Goal: Information Seeking & Learning: Learn about a topic

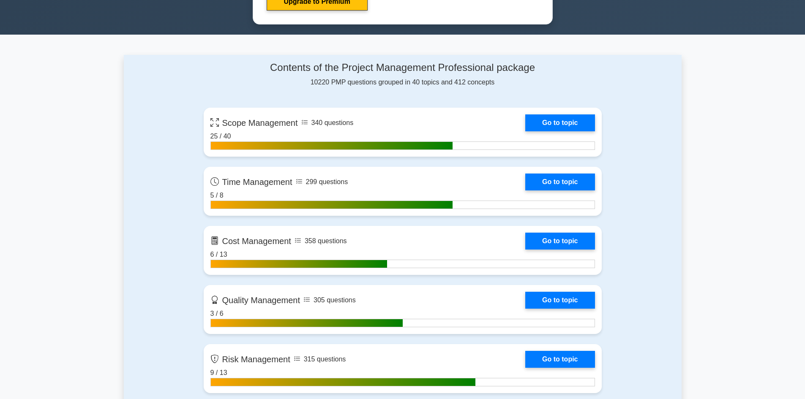
scroll to position [507, 0]
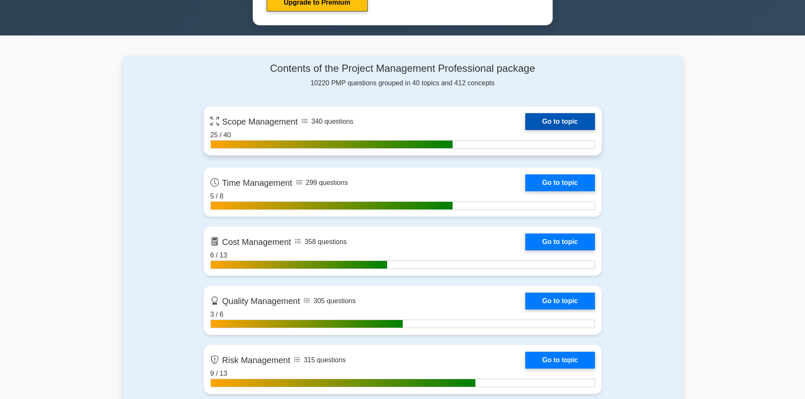
click at [525, 130] on link "Go to topic" at bounding box center [559, 121] width 69 height 17
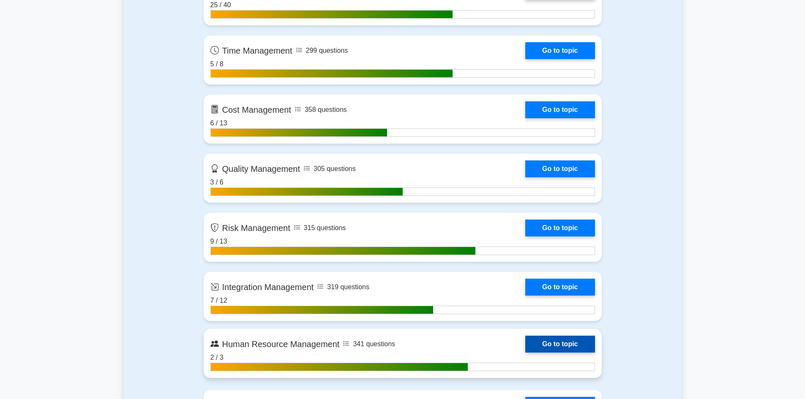
scroll to position [803, 0]
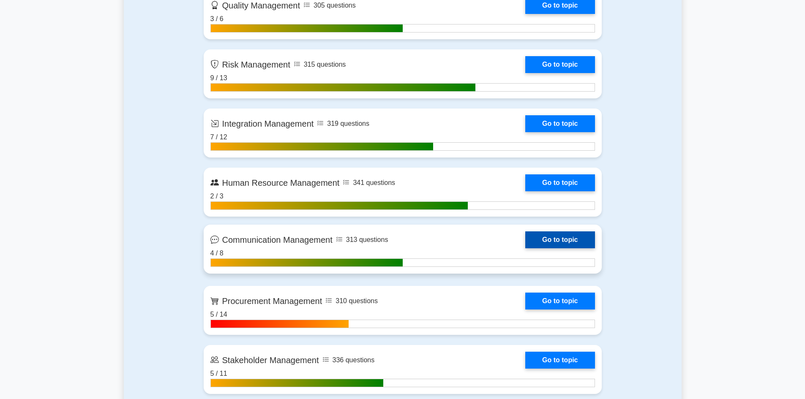
click at [525, 244] on link "Go to topic" at bounding box center [559, 239] width 69 height 17
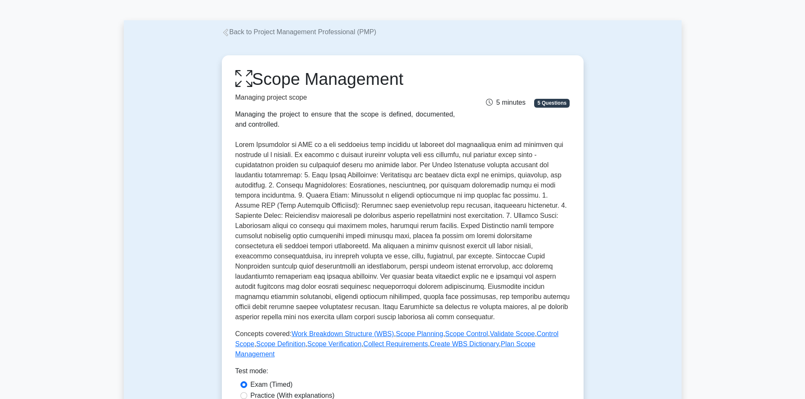
scroll to position [42, 0]
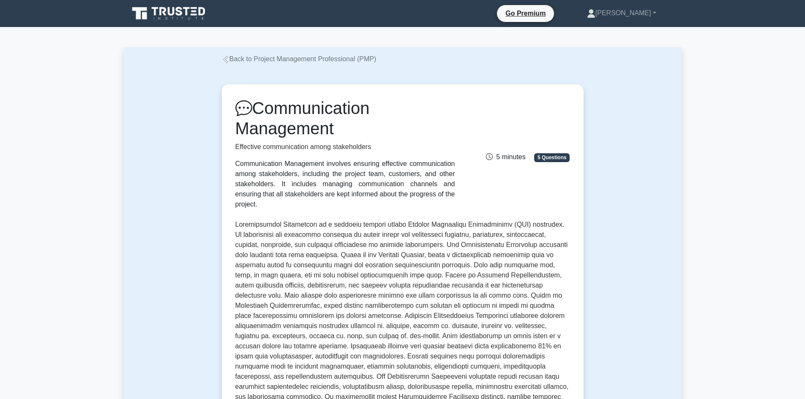
click at [226, 60] on icon at bounding box center [226, 60] width 8 height 8
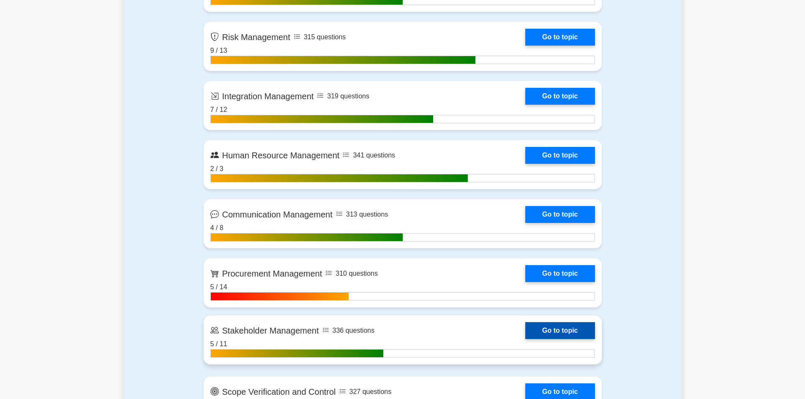
scroll to position [845, 0]
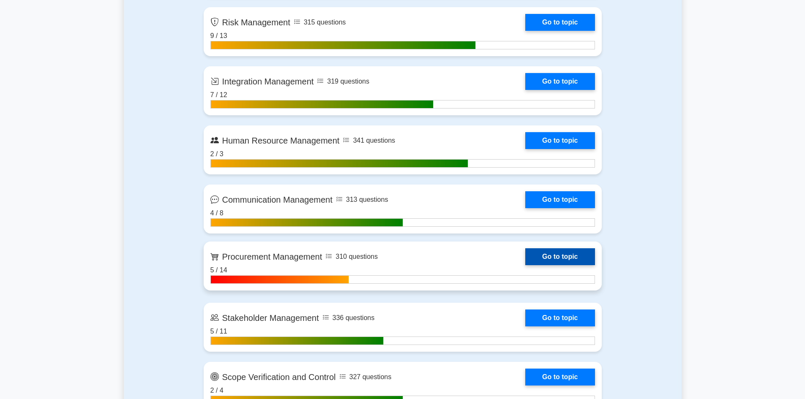
click at [525, 257] on link "Go to topic" at bounding box center [559, 256] width 69 height 17
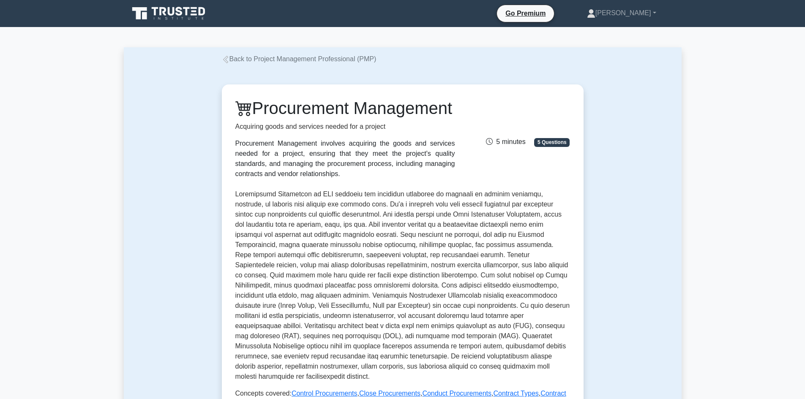
click at [229, 59] on icon at bounding box center [226, 60] width 8 height 8
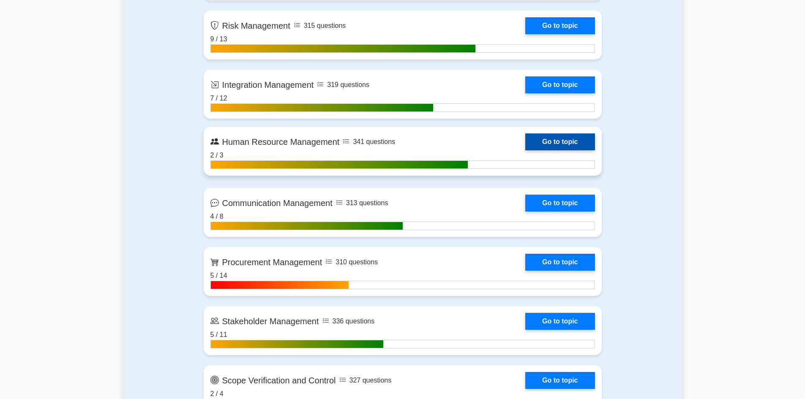
scroll to position [845, 0]
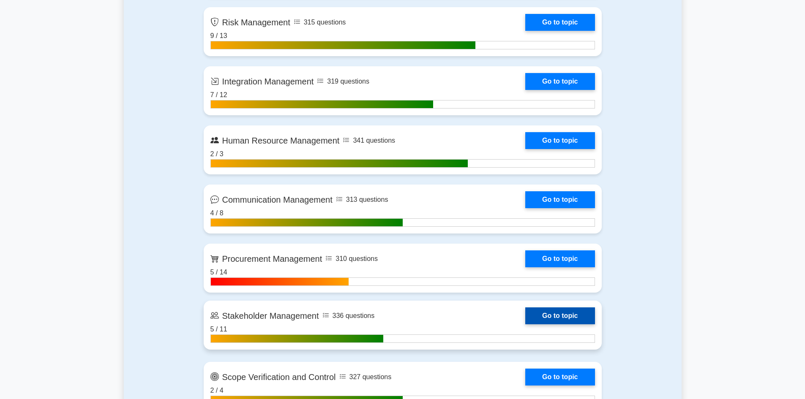
click at [525, 324] on link "Go to topic" at bounding box center [559, 316] width 69 height 17
click at [525, 319] on link "Go to topic" at bounding box center [559, 316] width 69 height 17
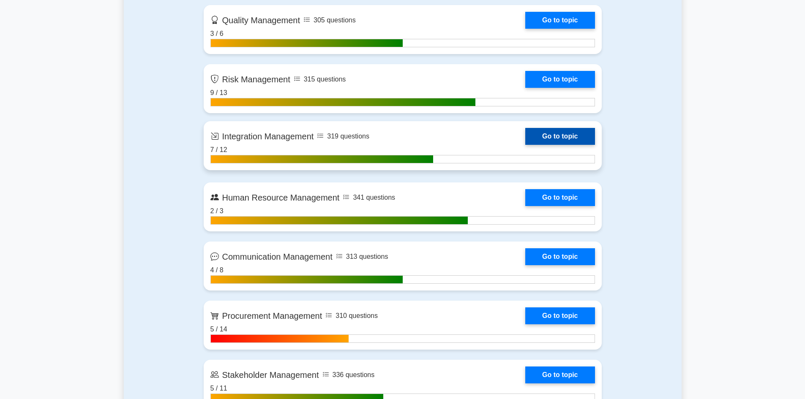
scroll to position [803, 0]
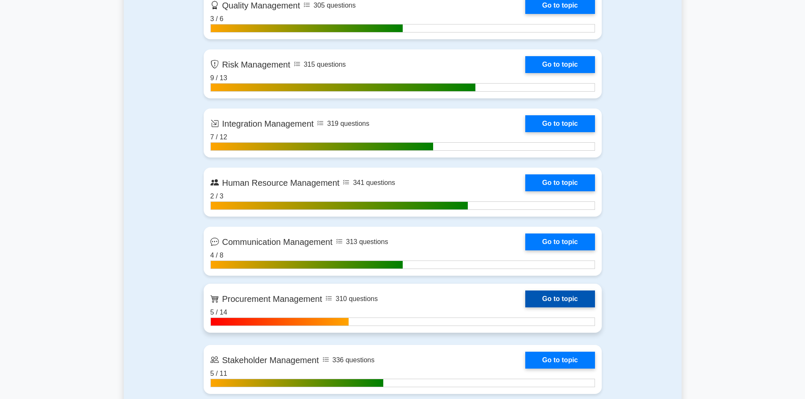
click at [525, 296] on link "Go to topic" at bounding box center [559, 299] width 69 height 17
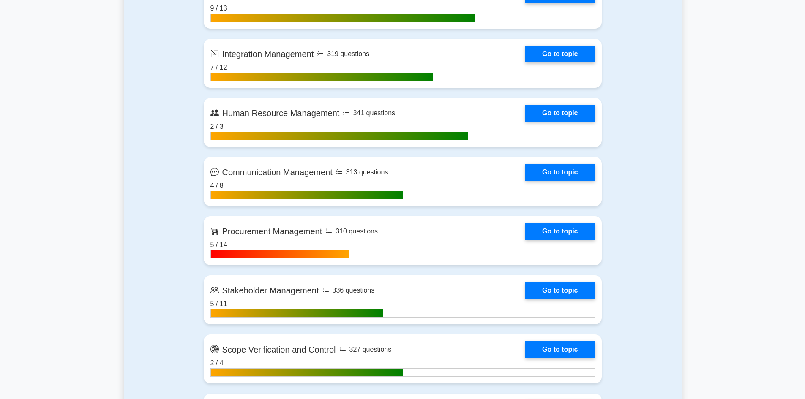
scroll to position [887, 0]
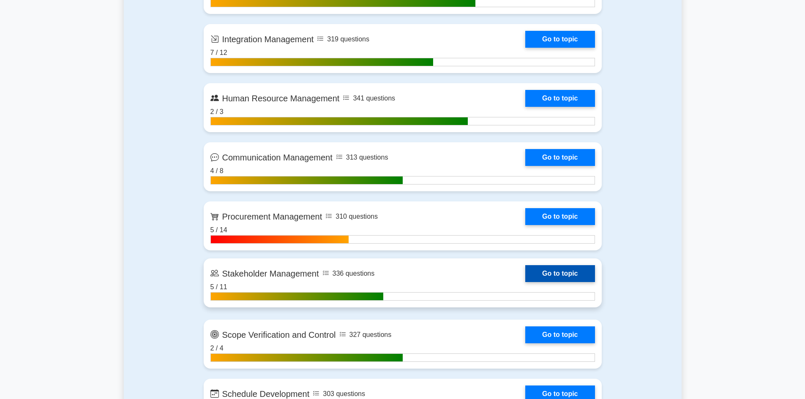
click at [525, 282] on link "Go to topic" at bounding box center [559, 273] width 69 height 17
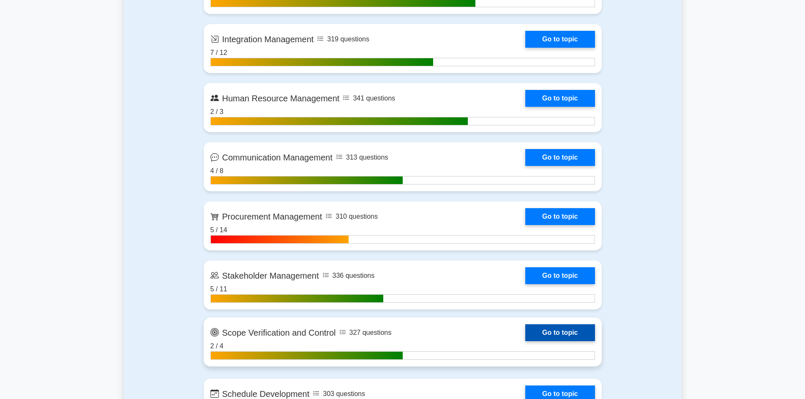
click at [525, 334] on link "Go to topic" at bounding box center [559, 332] width 69 height 17
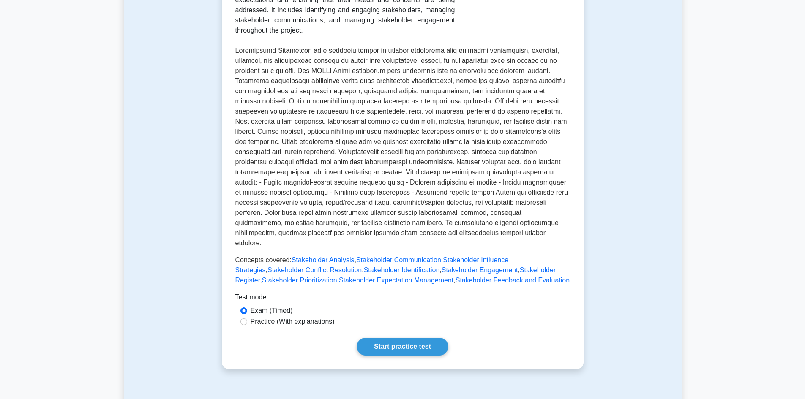
scroll to position [42, 0]
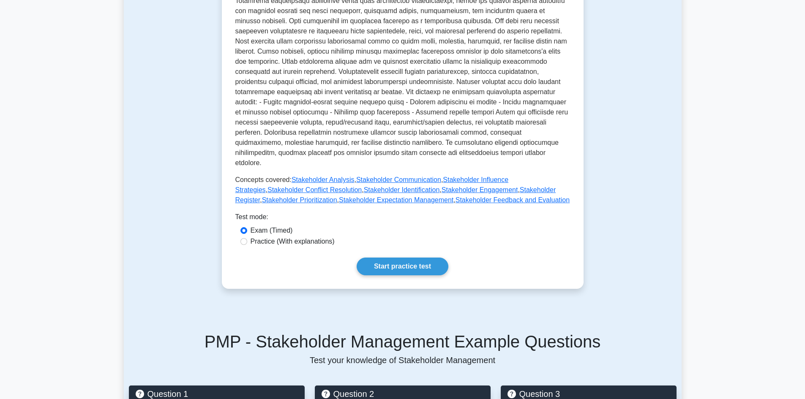
scroll to position [211, 0]
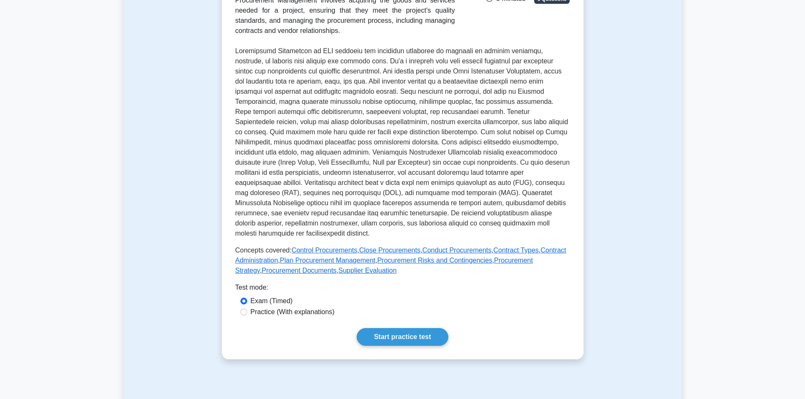
scroll to position [253, 0]
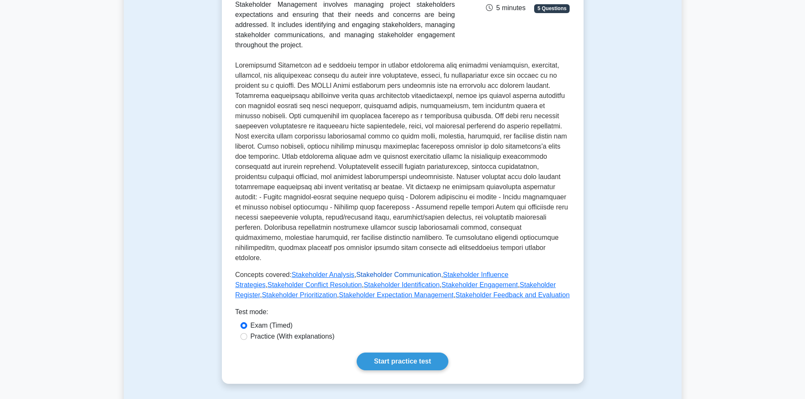
scroll to position [169, 0]
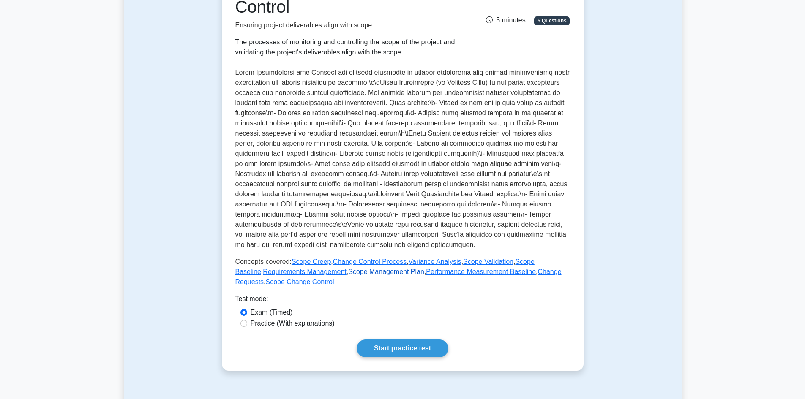
scroll to position [84, 0]
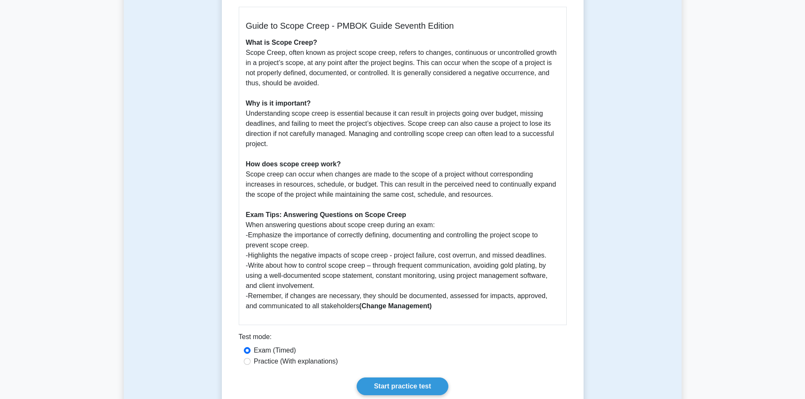
scroll to position [211, 0]
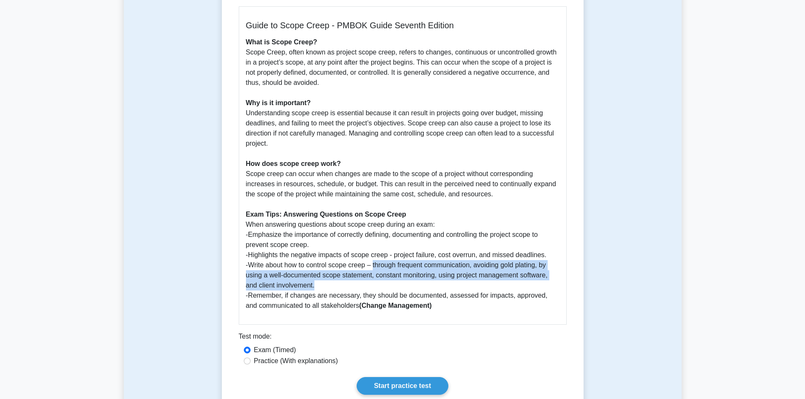
drag, startPoint x: 375, startPoint y: 264, endPoint x: 405, endPoint y: 281, distance: 34.4
click at [405, 281] on p "What is Scope Creep? Scope Creep, often known as project scope creep, refers to…" at bounding box center [402, 174] width 313 height 274
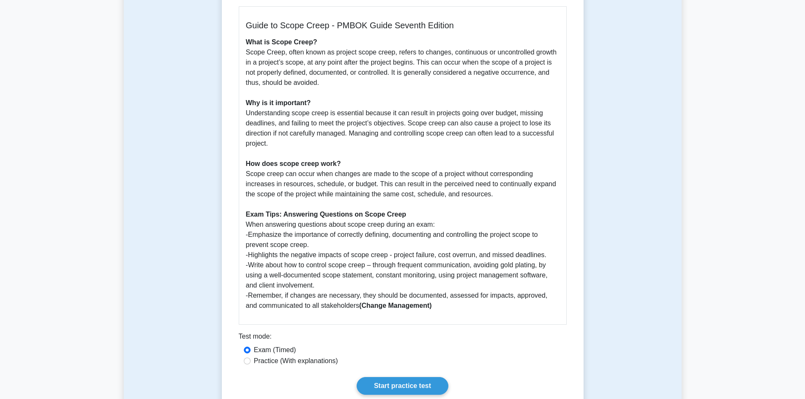
click at [300, 298] on p "What is Scope Creep? Scope Creep, often known as project scope creep, refers to…" at bounding box center [402, 174] width 313 height 274
drag, startPoint x: 317, startPoint y: 295, endPoint x: 457, endPoint y: 300, distance: 139.9
click at [457, 300] on p "What is Scope Creep? Scope Creep, often known as project scope creep, refers to…" at bounding box center [402, 174] width 313 height 274
click at [446, 308] on p "What is Scope Creep? Scope Creep, often known as project scope creep, refers to…" at bounding box center [402, 174] width 313 height 274
drag, startPoint x: 436, startPoint y: 309, endPoint x: 347, endPoint y: 312, distance: 88.8
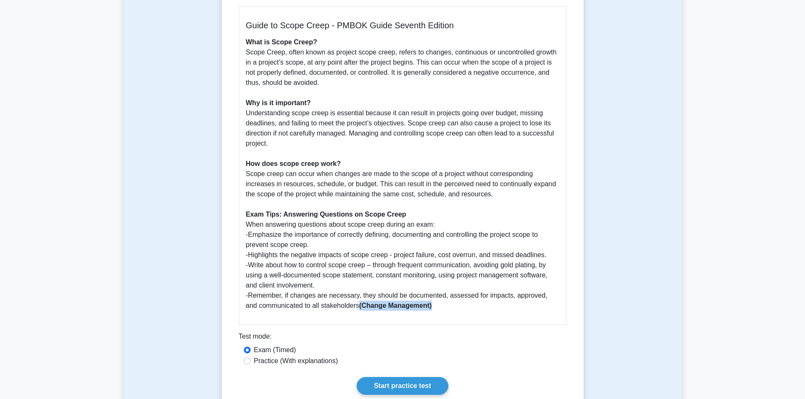
click at [347, 312] on div "Guide to Scope Creep - PMBOK Guide Seventh Edition What is Scope Creep? Scope C…" at bounding box center [403, 165] width 328 height 319
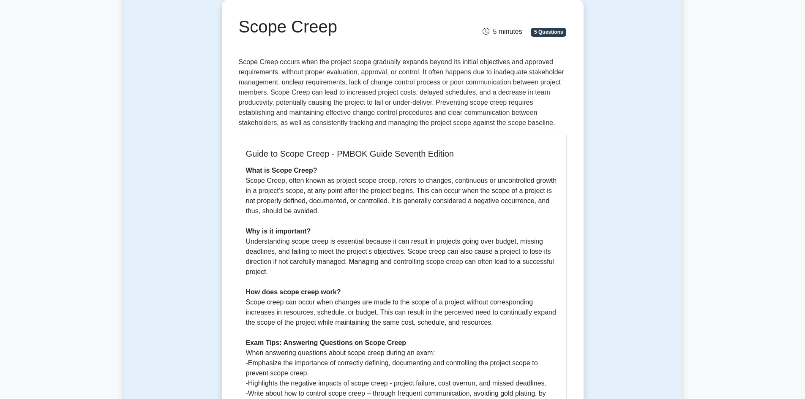
scroll to position [169, 0]
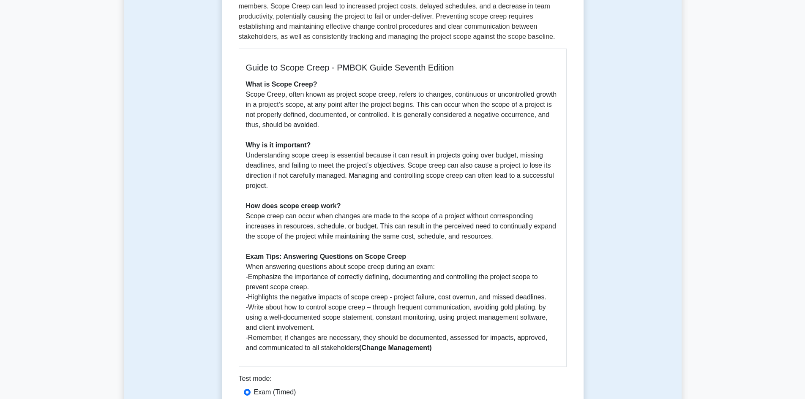
click at [389, 294] on p "What is Scope Creep? Scope Creep, often known as project scope creep, refers to…" at bounding box center [402, 216] width 313 height 274
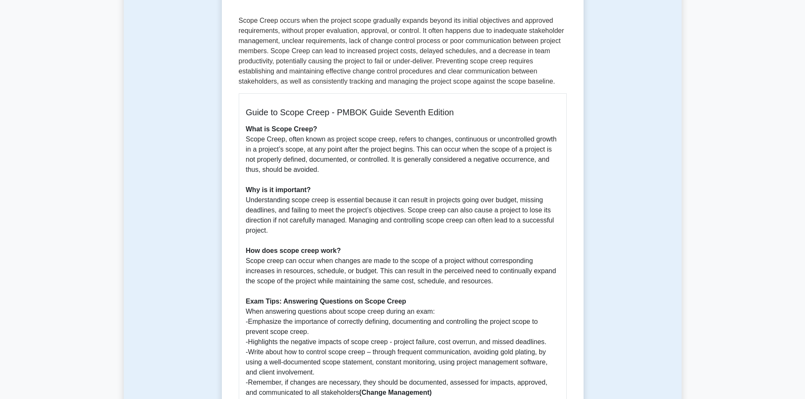
scroll to position [0, 0]
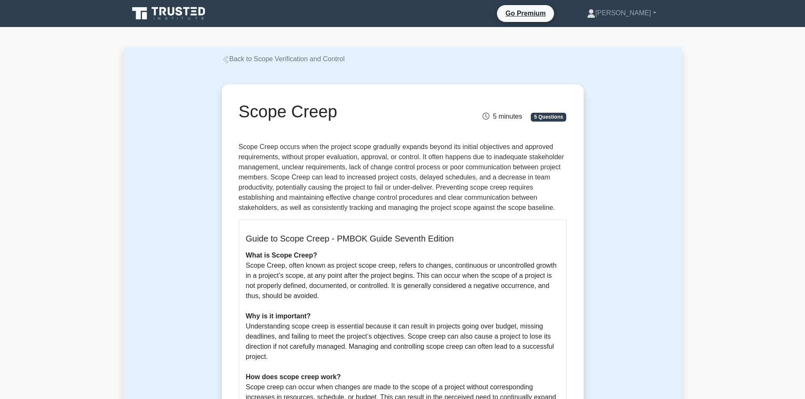
click at [225, 61] on icon at bounding box center [226, 60] width 8 height 8
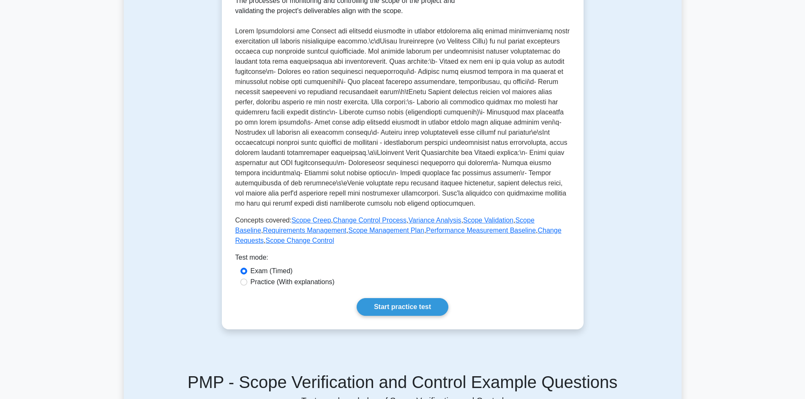
scroll to position [296, 0]
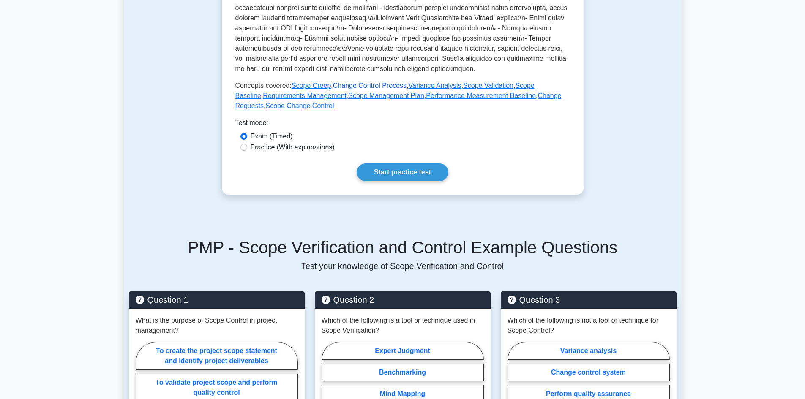
click at [335, 89] on link "Change Control Process" at bounding box center [370, 85] width 74 height 7
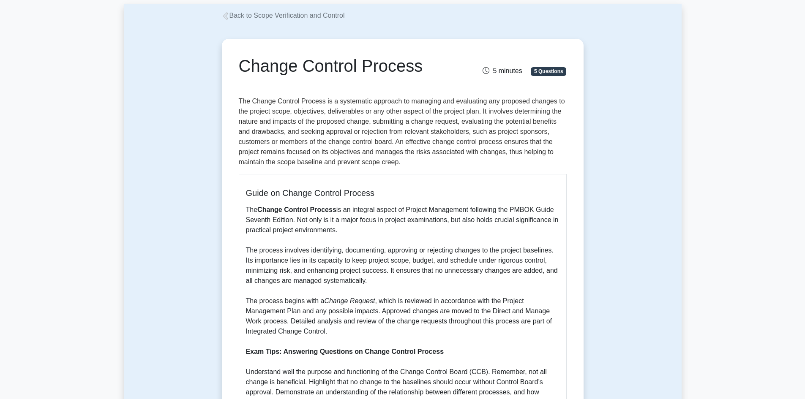
scroll to position [84, 0]
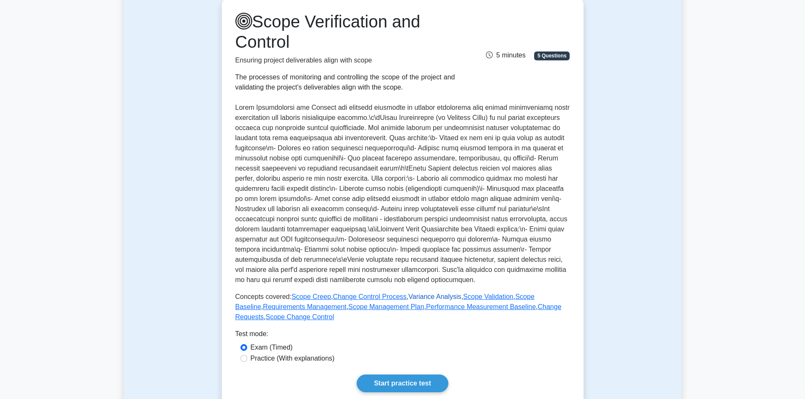
click at [429, 300] on link "Variance Analysis" at bounding box center [435, 296] width 53 height 7
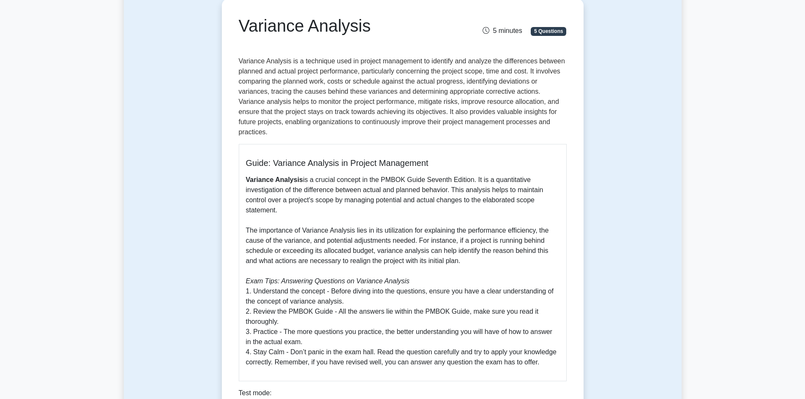
scroll to position [84, 0]
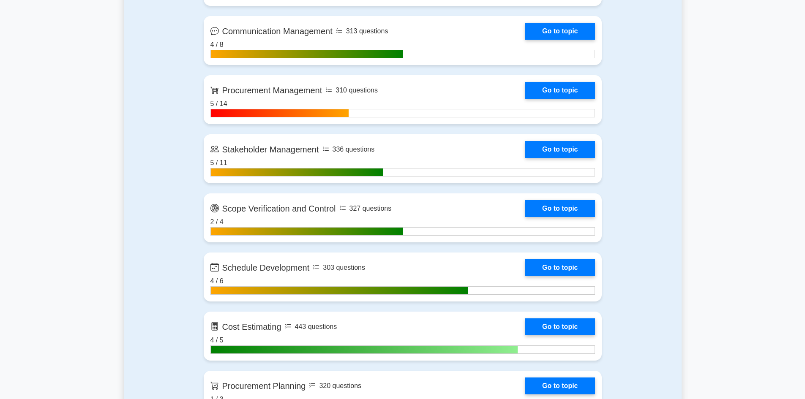
scroll to position [1014, 0]
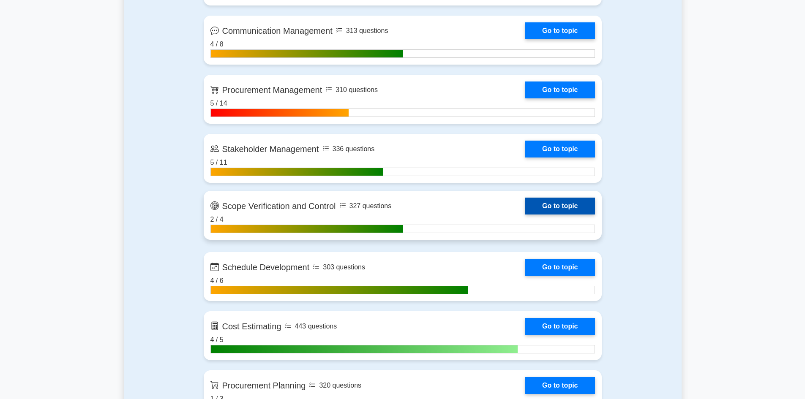
click at [525, 215] on link "Go to topic" at bounding box center [559, 206] width 69 height 17
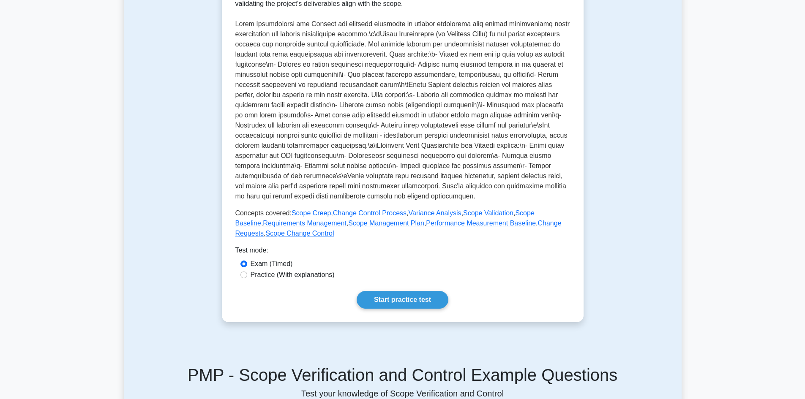
scroll to position [169, 0]
drag, startPoint x: 334, startPoint y: 264, endPoint x: 137, endPoint y: 261, distance: 196.9
